Goal: Task Accomplishment & Management: Use online tool/utility

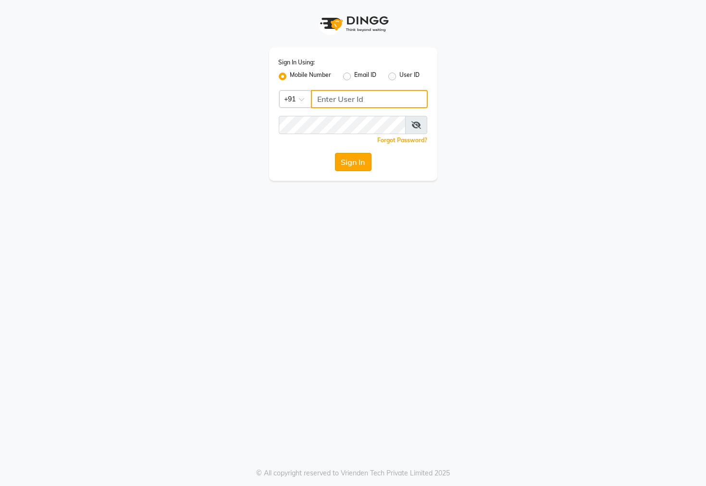
type input "7609999905"
click at [350, 166] on button "Sign In" at bounding box center [353, 162] width 37 height 18
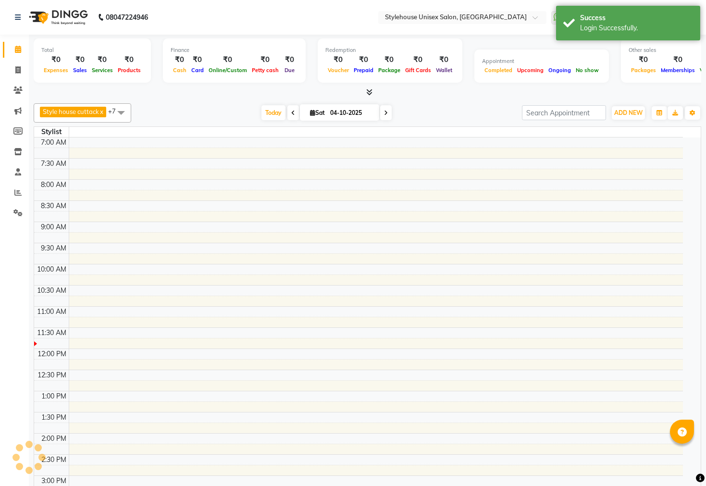
select select "en"
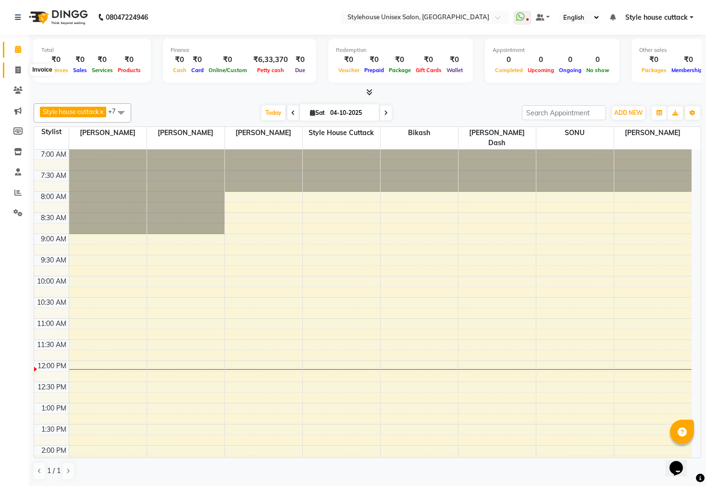
click at [18, 74] on span at bounding box center [18, 70] width 17 height 11
select select "4222"
select select "service"
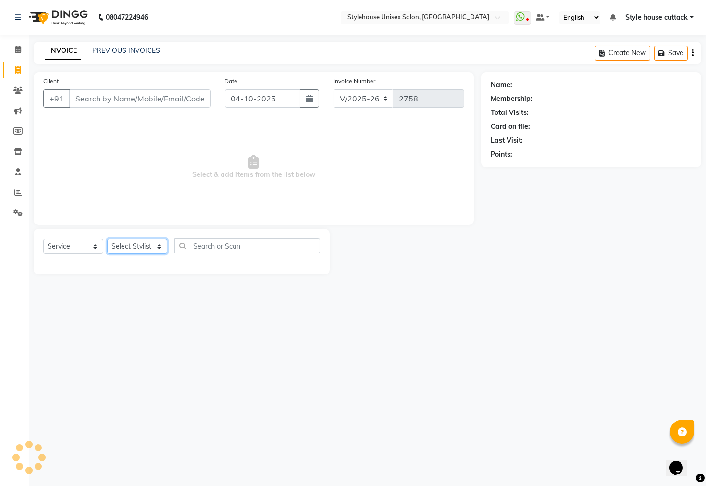
click at [137, 246] on select "Select Stylist" at bounding box center [137, 246] width 60 height 15
click at [107, 239] on select "Select Stylist" at bounding box center [137, 246] width 60 height 15
click at [129, 249] on select "Select Stylist" at bounding box center [137, 246] width 60 height 15
click at [135, 244] on select "Select Stylist" at bounding box center [137, 246] width 60 height 15
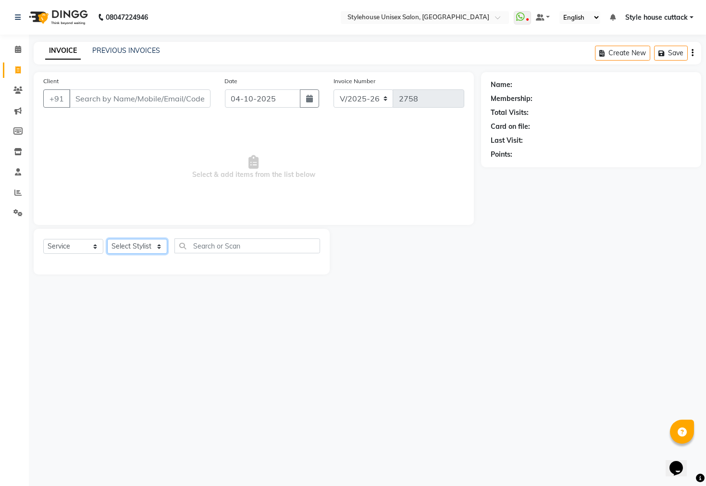
click at [140, 245] on select "Select Stylist" at bounding box center [137, 246] width 60 height 15
click at [144, 249] on select "Select Stylist Bharati Nanda Bikash Chintu ISHWORI Kanha Barik LIPI Manjit Bari…" at bounding box center [137, 246] width 60 height 15
select select "42934"
click at [107, 239] on select "Select Stylist Bharati Nanda Bikash Chintu ISHWORI Kanha Barik LIPI Manjit Bari…" at bounding box center [137, 246] width 60 height 15
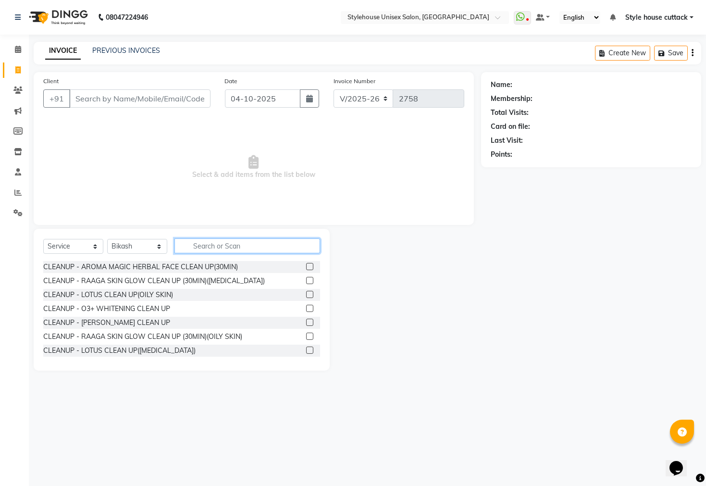
click at [209, 245] on input "text" at bounding box center [247, 245] width 146 height 15
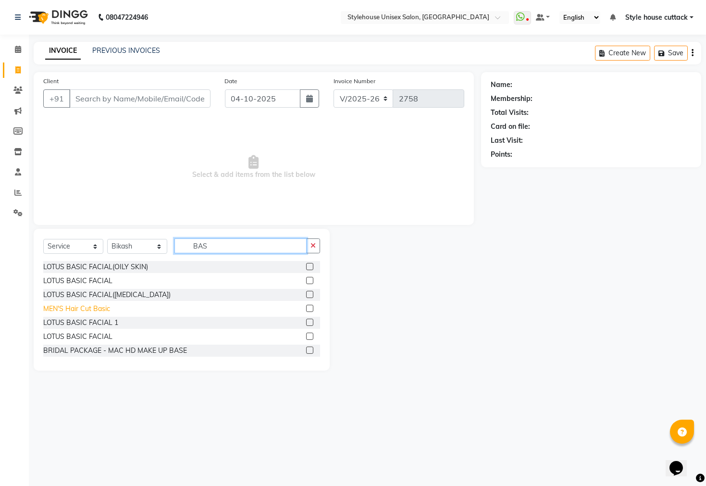
type input "BAS"
click at [74, 307] on div "MEN'S Hair Cut Basic" at bounding box center [76, 309] width 67 height 10
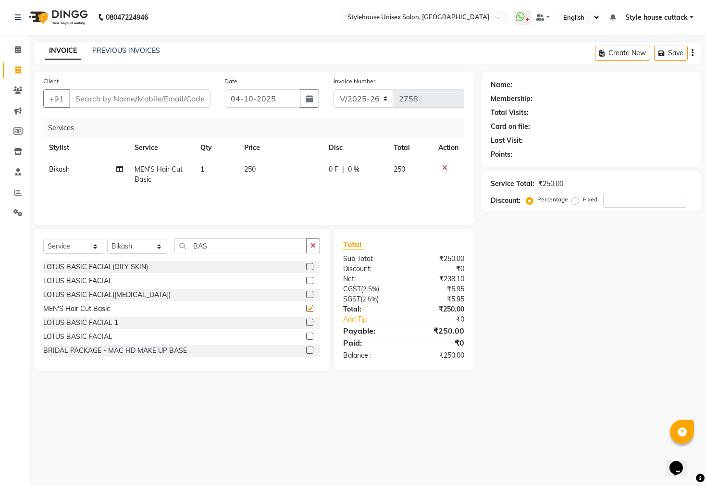
checkbox input "false"
click at [87, 98] on input "Client" at bounding box center [139, 98] width 141 height 18
type input "9"
type input "0"
type input "9861735284"
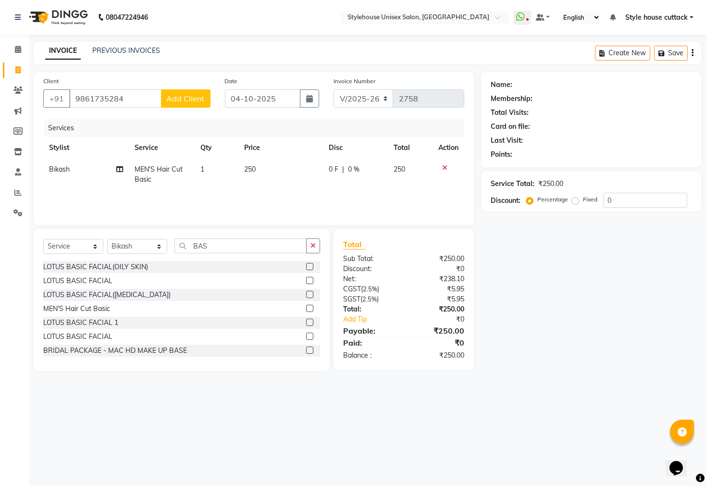
click at [208, 98] on button "Add Client" at bounding box center [186, 98] width 50 height 18
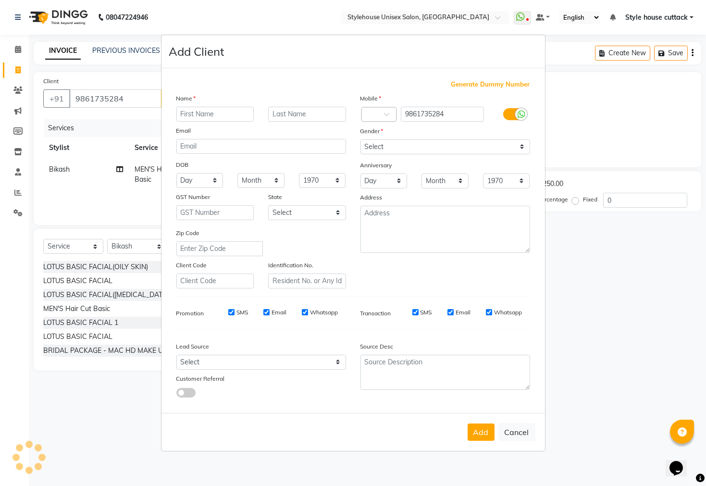
click at [204, 105] on div "Name" at bounding box center [261, 99] width 184 height 13
click at [204, 111] on input "text" at bounding box center [215, 114] width 78 height 15
type input "SOMESH"
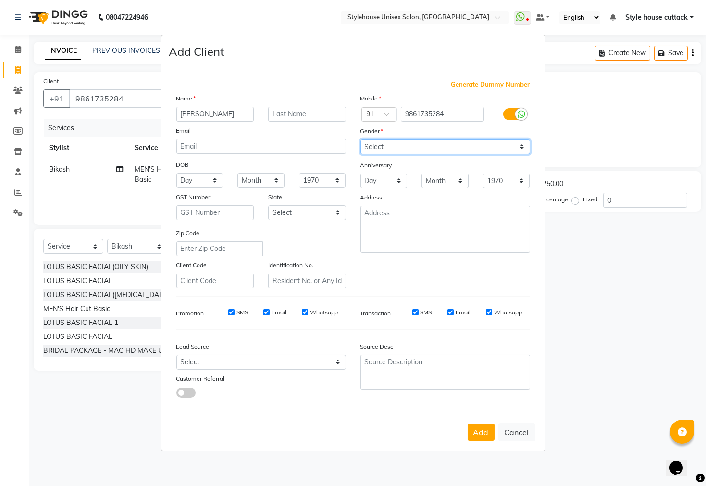
click at [404, 149] on select "Select Male Female Other Prefer Not To Say" at bounding box center [446, 146] width 170 height 15
select select "male"
click at [361, 139] on select "Select Male Female Other Prefer Not To Say" at bounding box center [446, 146] width 170 height 15
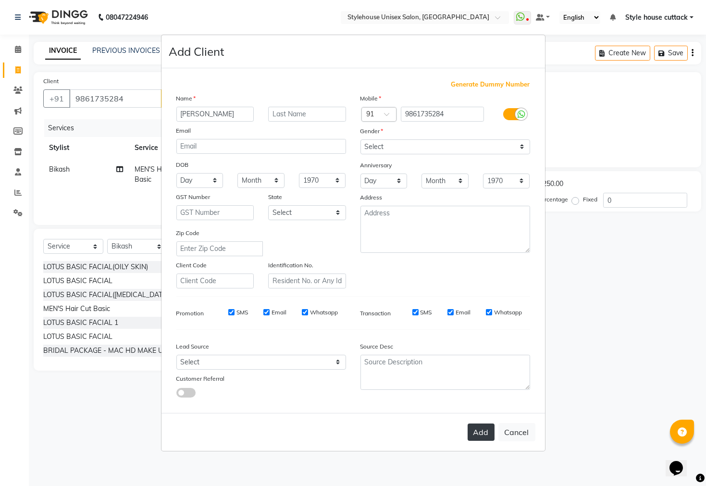
click at [475, 429] on button "Add" at bounding box center [481, 431] width 27 height 17
select select
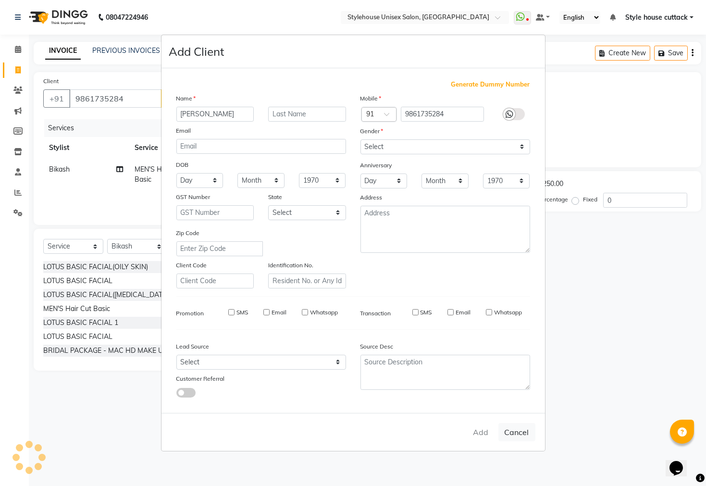
select select
checkbox input "false"
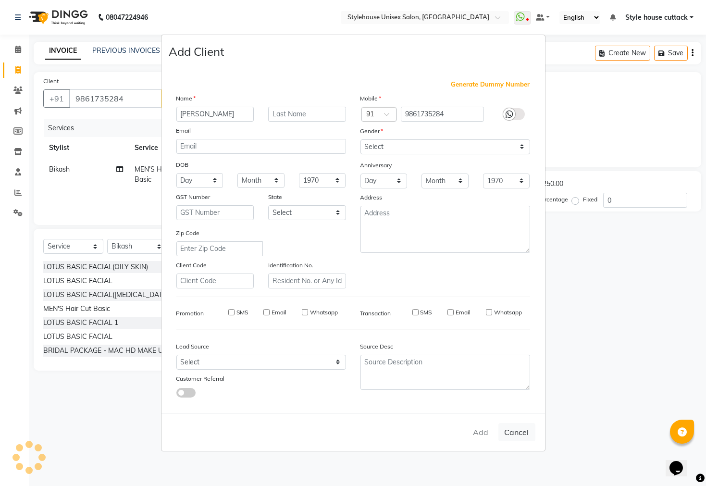
checkbox input "false"
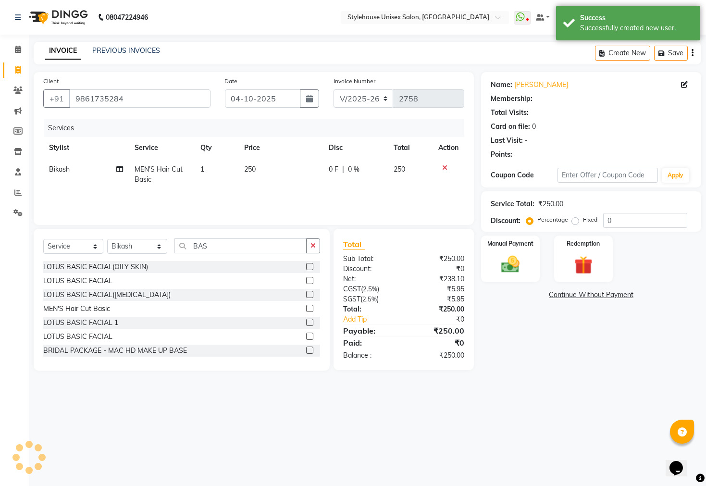
select select "1: Object"
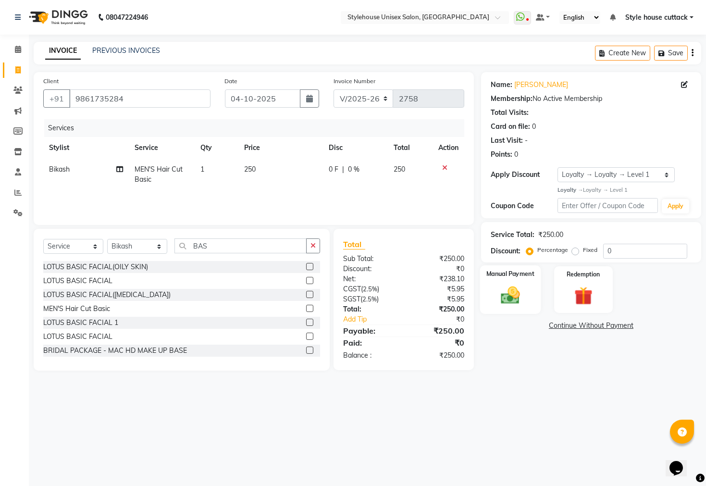
click at [515, 302] on img at bounding box center [510, 295] width 31 height 22
click at [618, 331] on span "CASH" at bounding box center [621, 326] width 21 height 11
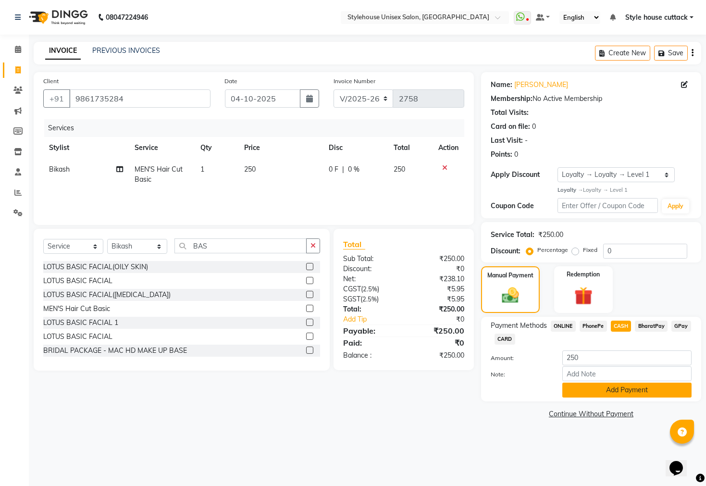
click at [617, 398] on button "Add Payment" at bounding box center [626, 390] width 129 height 15
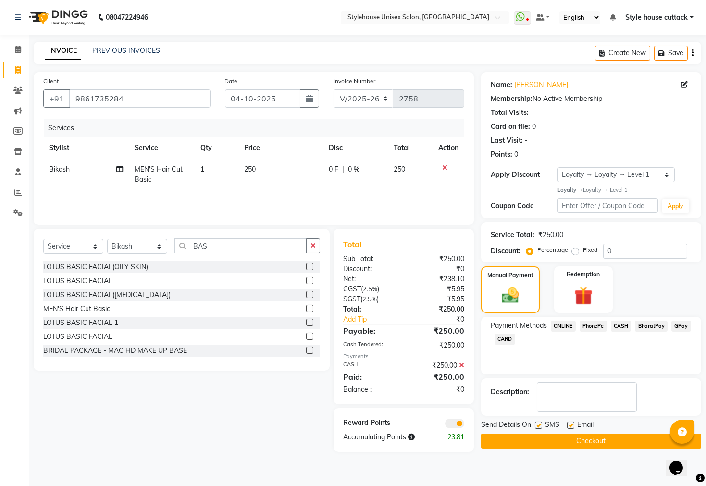
click at [615, 448] on button "Checkout" at bounding box center [591, 441] width 220 height 15
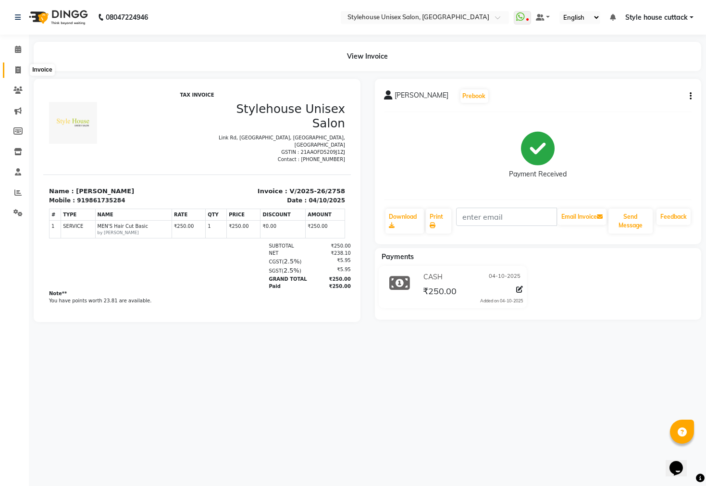
click at [16, 72] on icon at bounding box center [17, 69] width 5 height 7
select select "service"
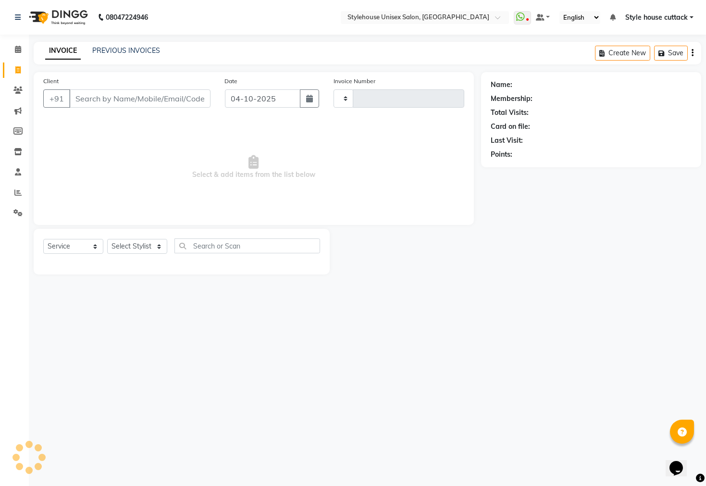
type input "2759"
select select "4222"
click at [133, 246] on select "Select Stylist Bharati Nanda Bikash Chintu ISHWORI Kanha Barik LIPI Manjit Bari…" at bounding box center [137, 246] width 60 height 15
select select "21976"
click at [107, 239] on select "Select Stylist Bharati Nanda Bikash Chintu ISHWORI Kanha Barik LIPI Manjit Bari…" at bounding box center [137, 246] width 60 height 15
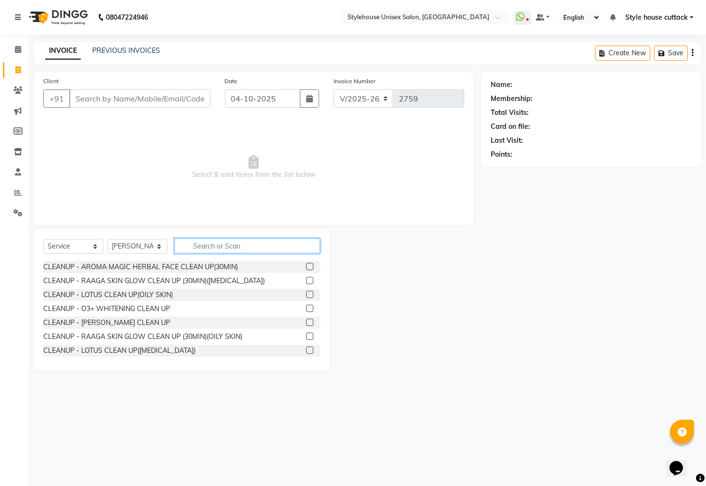
click at [189, 245] on input "text" at bounding box center [247, 245] width 146 height 15
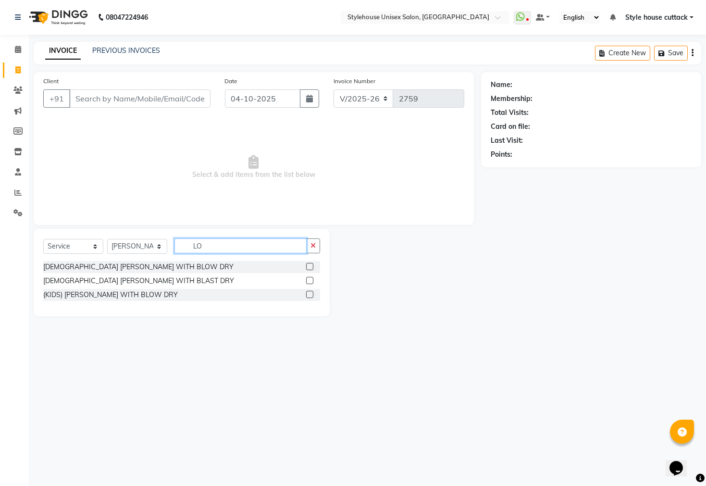
type input "L"
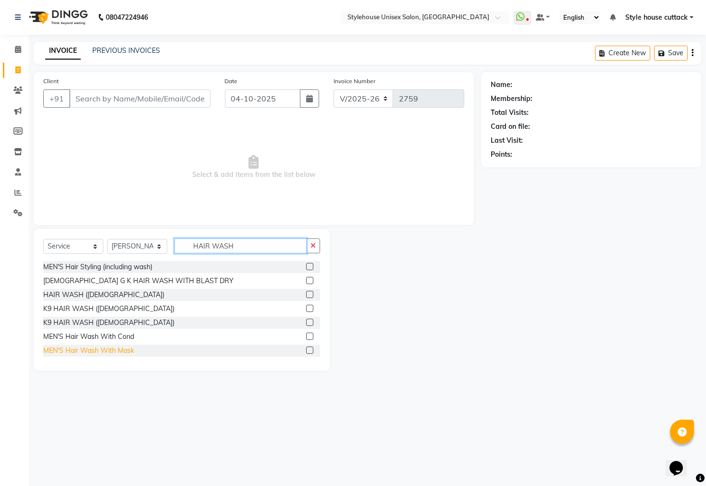
type input "HAIR WASH"
click at [108, 349] on div "MEN'S Hair Wash With Mask" at bounding box center [88, 351] width 91 height 10
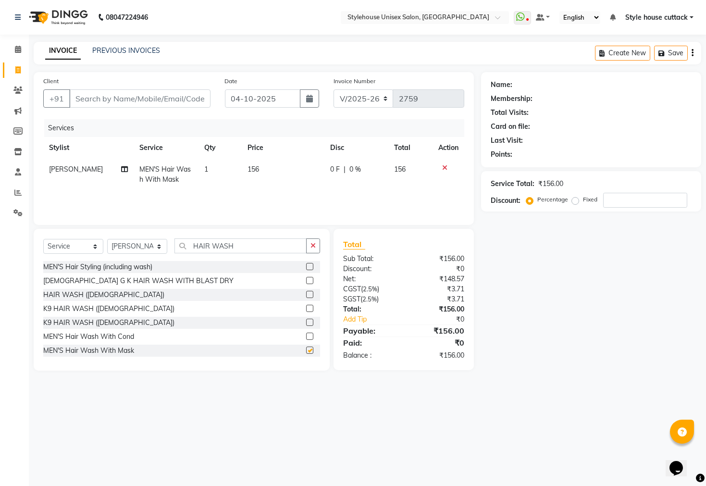
checkbox input "false"
click at [276, 178] on td "156" at bounding box center [283, 175] width 83 height 32
select select "21976"
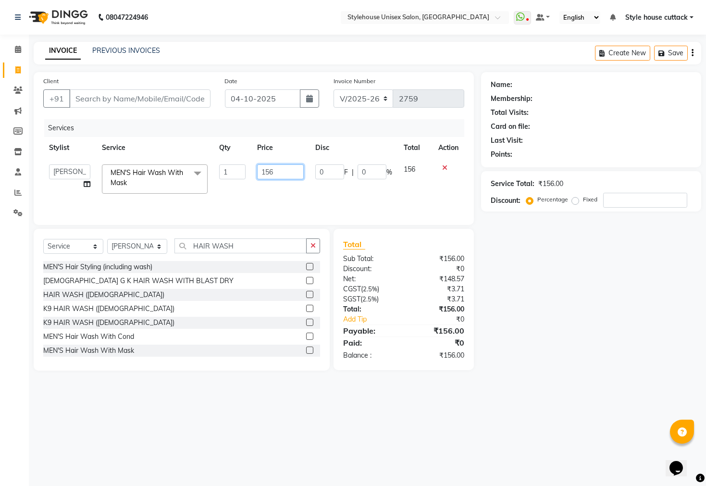
click at [283, 174] on input "156" at bounding box center [280, 171] width 47 height 15
type input "1"
type input "200"
click at [88, 100] on input "Client" at bounding box center [139, 98] width 141 height 18
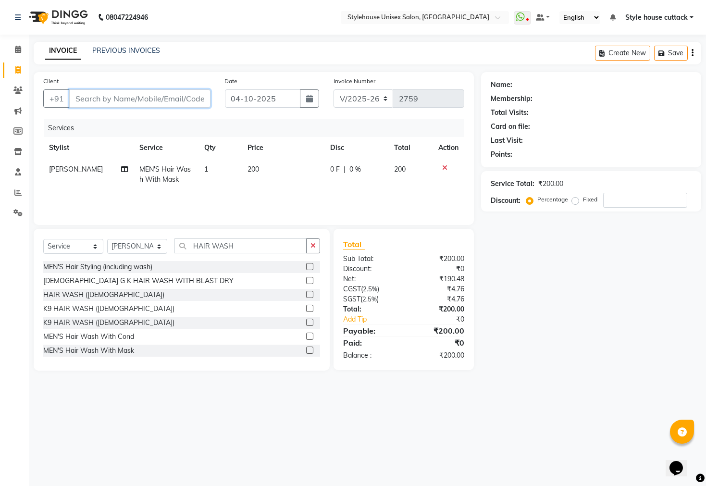
type input "8"
type input "0"
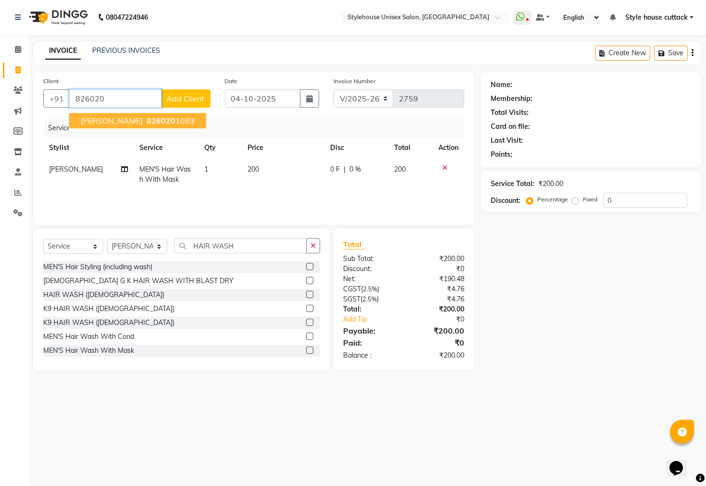
click at [177, 121] on ngb-highlight "826020 1083" at bounding box center [170, 121] width 50 height 10
type input "8260201083"
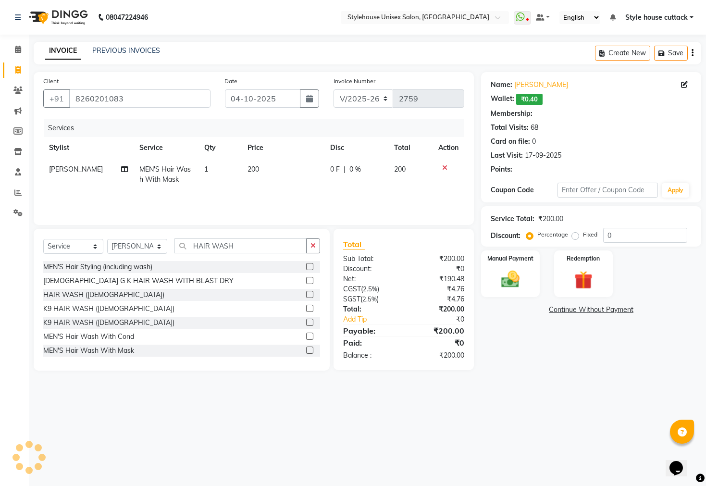
select select "2: Object"
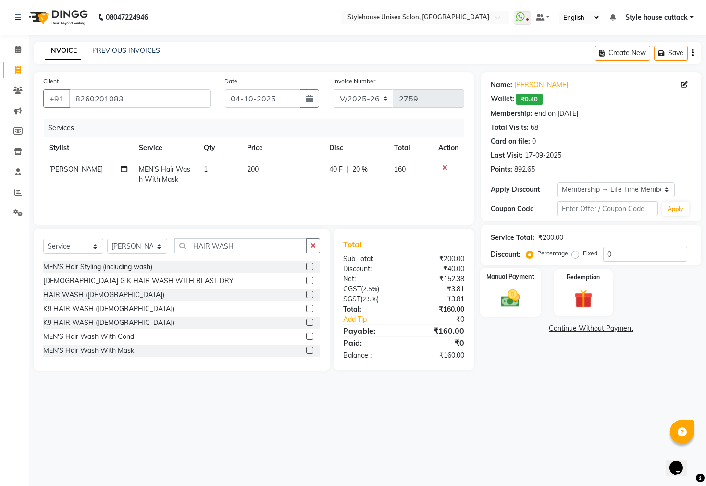
click at [513, 309] on img at bounding box center [510, 298] width 31 height 22
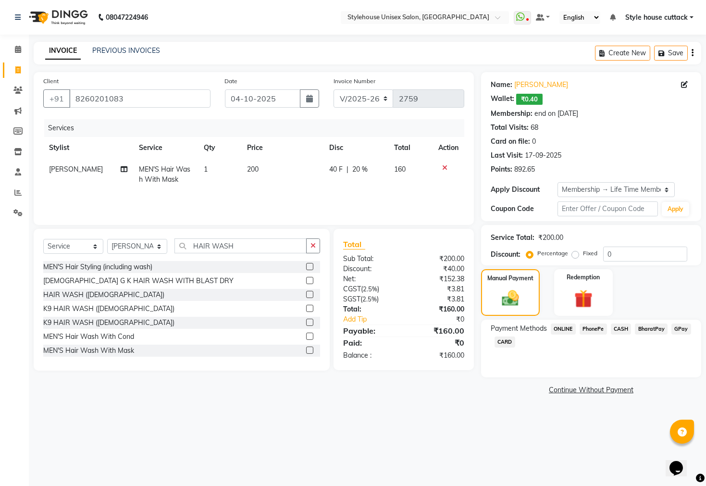
click at [592, 335] on span "PhonePe" at bounding box center [593, 328] width 27 height 11
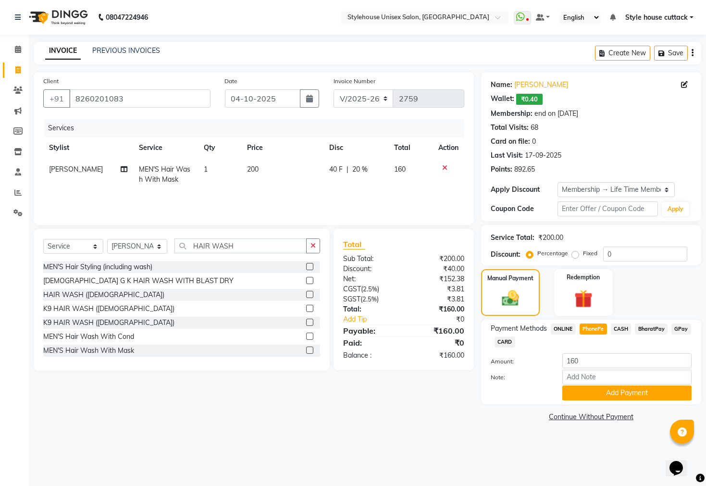
click at [586, 404] on div "Payment Methods ONLINE PhonePe CASH BharatPay GPay CARD Amount: 160 Note: Add P…" at bounding box center [591, 362] width 220 height 85
click at [586, 400] on button "Add Payment" at bounding box center [626, 392] width 129 height 15
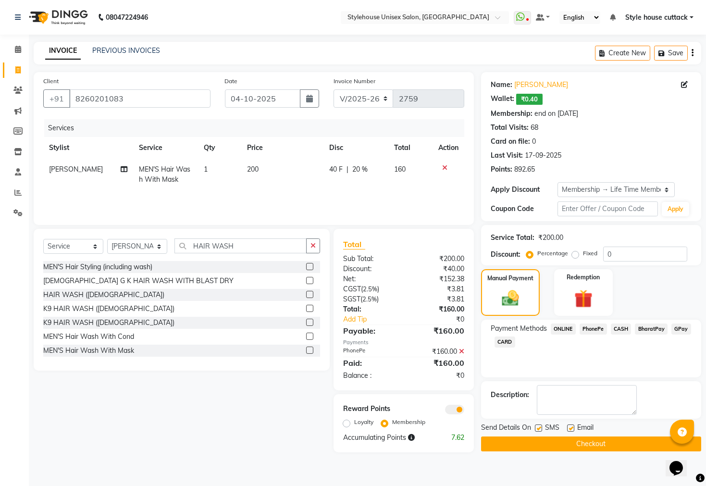
drag, startPoint x: 584, startPoint y: 448, endPoint x: 581, endPoint y: 430, distance: 18.4
click at [584, 445] on div "Send Details On SMS Email Checkout" at bounding box center [591, 437] width 220 height 29
click at [580, 451] on button "Checkout" at bounding box center [591, 443] width 220 height 15
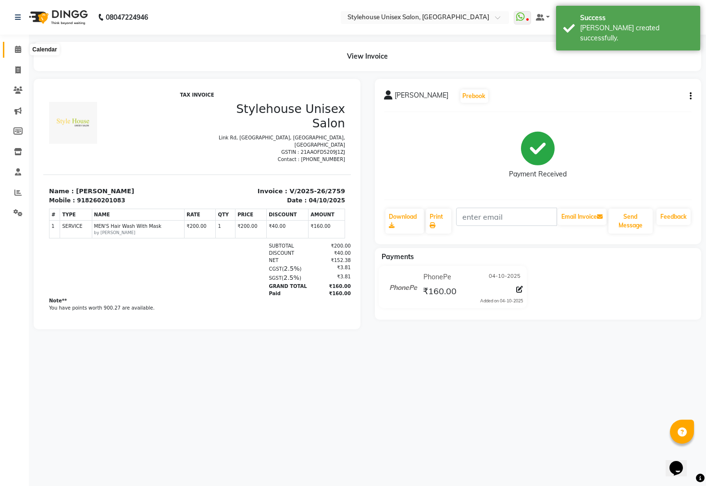
click at [16, 49] on icon at bounding box center [18, 49] width 6 height 7
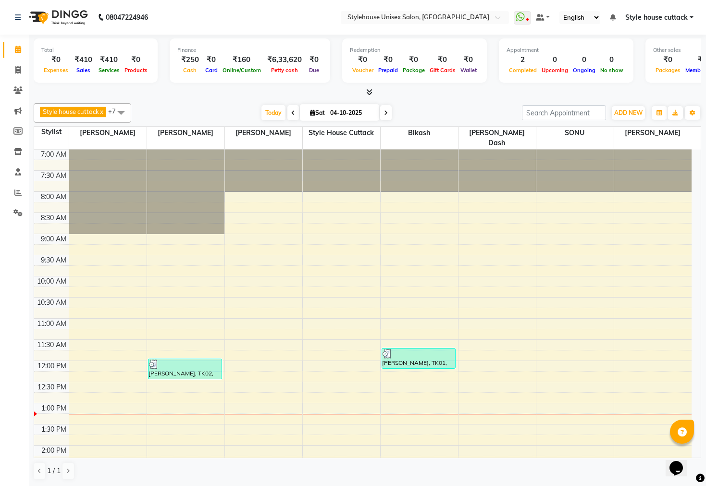
click at [685, 9] on nav "08047224946 Select Location × Stylehouse Unisex Salon, Old Lic Colony WhatsApp …" at bounding box center [353, 17] width 706 height 35
click at [686, 15] on span "Style house cuttack" at bounding box center [656, 17] width 62 height 10
click at [655, 66] on link "Sign out" at bounding box center [644, 66] width 88 height 15
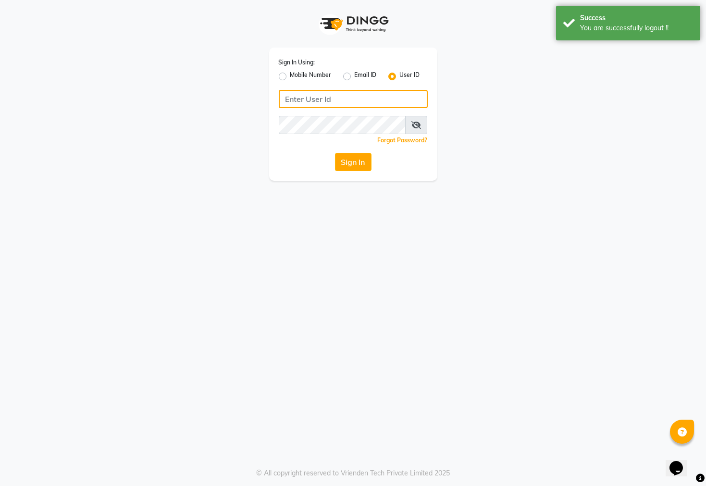
type input "7609999905"
click at [290, 76] on label "Mobile Number" at bounding box center [310, 77] width 41 height 12
click at [290, 76] on input "Mobile Number" at bounding box center [293, 74] width 6 height 6
radio input "true"
radio input "false"
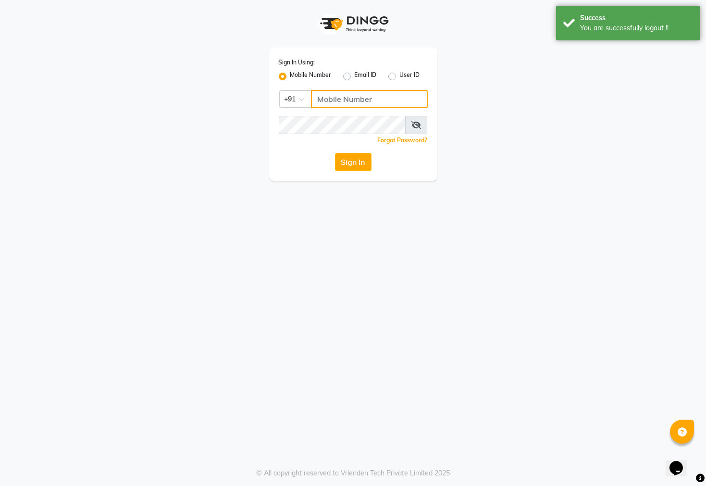
click at [342, 96] on input "Username" at bounding box center [369, 99] width 117 height 18
type input "8908110000"
click at [422, 124] on span at bounding box center [416, 125] width 22 height 18
click at [415, 126] on icon at bounding box center [416, 125] width 10 height 8
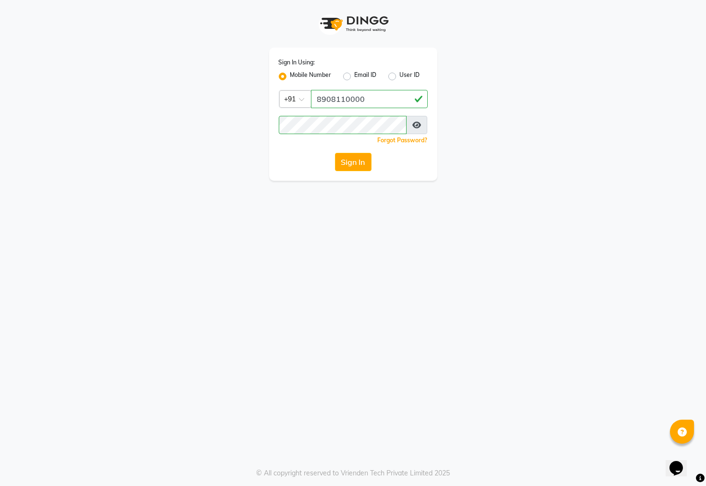
click at [301, 154] on div "Sign In" at bounding box center [353, 162] width 149 height 18
click at [349, 163] on button "Sign In" at bounding box center [353, 162] width 37 height 18
type input "7609999905"
click at [276, 72] on div "Sign In Using: Mobile Number Email ID User ID 7609999905 Remember me Forgot Pas…" at bounding box center [353, 114] width 168 height 133
click at [290, 76] on label "Mobile Number" at bounding box center [310, 77] width 41 height 12
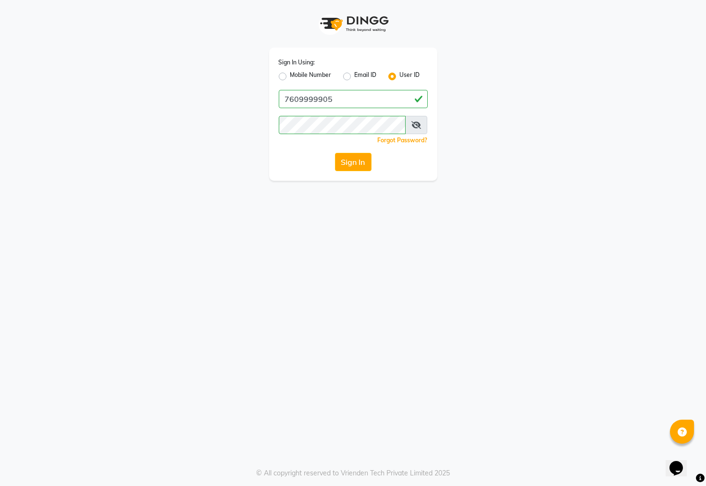
click at [290, 76] on input "Mobile Number" at bounding box center [293, 74] width 6 height 6
radio input "true"
radio input "false"
click at [336, 100] on input "Username" at bounding box center [369, 99] width 117 height 18
type input "7609999905"
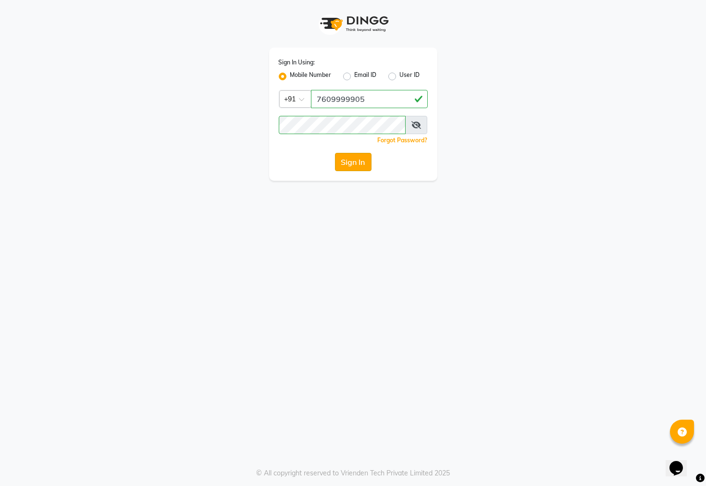
click at [350, 162] on button "Sign In" at bounding box center [353, 162] width 37 height 18
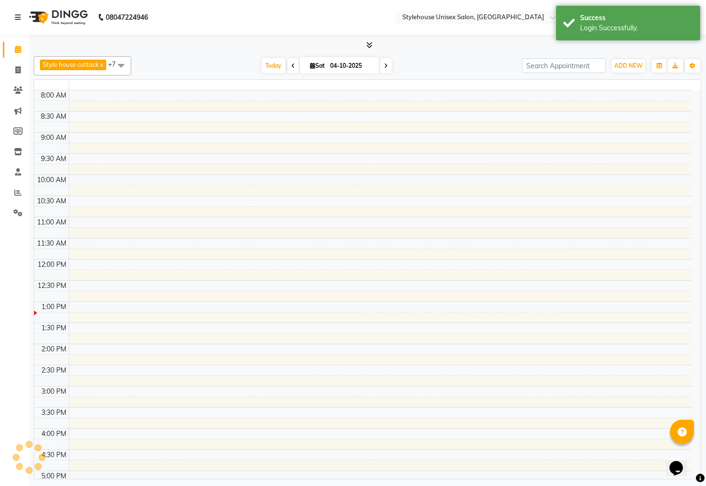
select select "en"
